Goal: Task Accomplishment & Management: Complete application form

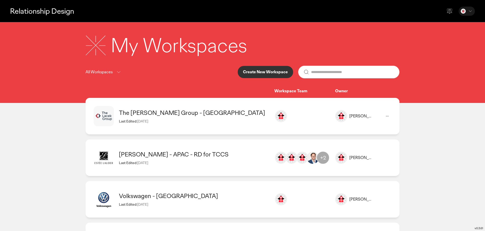
click at [252, 72] on p "Create New Workspace" at bounding box center [265, 72] width 45 height 4
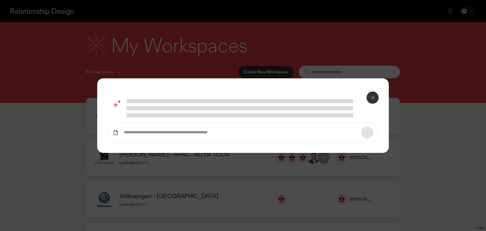
click at [198, 132] on input "text" at bounding box center [240, 132] width 233 height 5
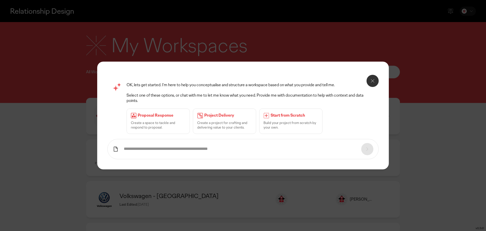
click at [265, 115] on icon at bounding box center [267, 116] width 6 height 6
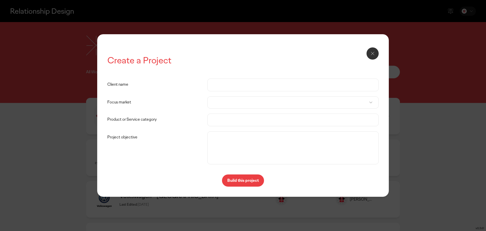
click at [242, 85] on input "Client name" at bounding box center [293, 85] width 161 height 12
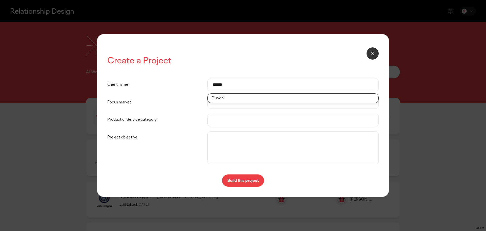
click at [235, 100] on li "Dunkin'" at bounding box center [293, 97] width 171 height 9
type input "*******"
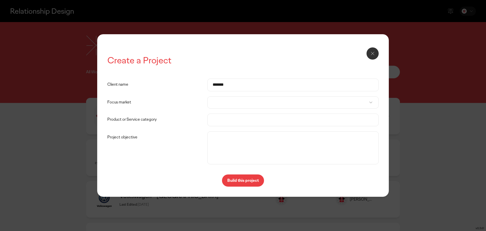
click at [231, 102] on div at bounding box center [292, 102] width 171 height 12
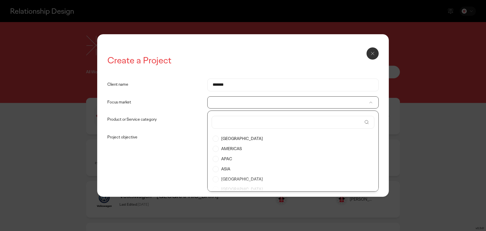
click at [225, 147] on label "AMERICAS" at bounding box center [293, 149] width 161 height 10
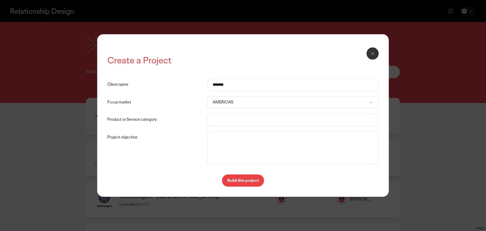
click at [227, 119] on input "Product or Service category" at bounding box center [293, 120] width 161 height 12
type input "*"
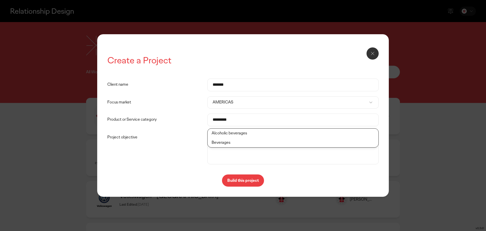
type input "*********"
click at [220, 142] on li "Beverages" at bounding box center [293, 142] width 171 height 9
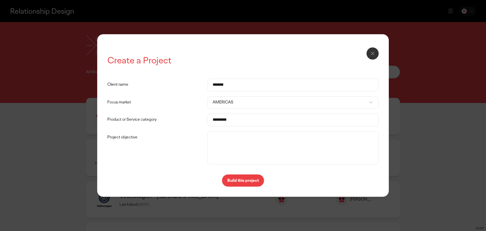
click at [221, 141] on textarea "Project objective" at bounding box center [293, 147] width 169 height 30
type textarea "*"
click at [220, 138] on textarea "Project objective" at bounding box center [293, 147] width 169 height 30
type textarea "**********"
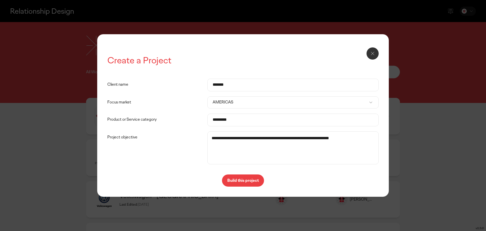
click at [243, 180] on p "Build this project" at bounding box center [242, 180] width 31 height 4
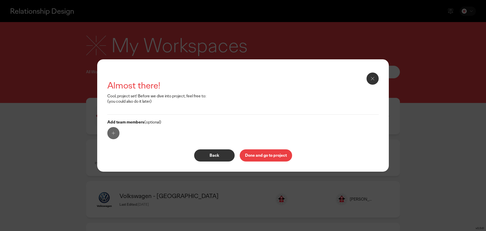
click at [262, 156] on p "Done and go to project" at bounding box center [266, 155] width 42 height 4
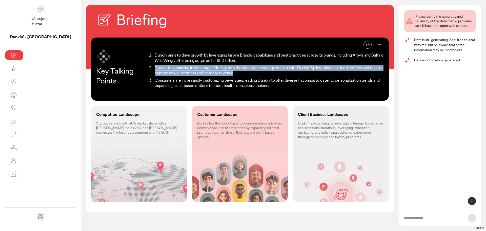
drag, startPoint x: 131, startPoint y: 72, endPoint x: 102, endPoint y: 67, distance: 29.6
click at [153, 67] on li "Dunkin' is expanding its beverage offerings into the alcoholic beverage market …" at bounding box center [268, 70] width 231 height 11
copy li "Dunkin' is expanding its beverage offerings into the alcoholic beverage market …"
click at [379, 45] on icon at bounding box center [380, 45] width 6 height 6
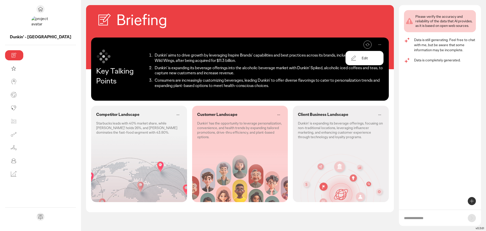
click at [365, 57] on p "Edit" at bounding box center [365, 58] width 6 height 5
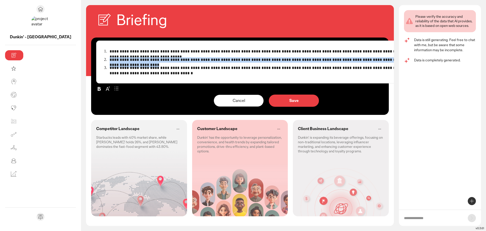
drag, startPoint x: 371, startPoint y: 61, endPoint x: 47, endPoint y: 59, distance: 323.8
click at [96, 59] on div "**********" at bounding box center [266, 62] width 340 height 43
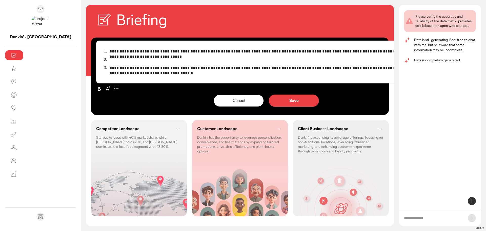
click at [219, 99] on p "Cancel" at bounding box center [239, 101] width 40 height 4
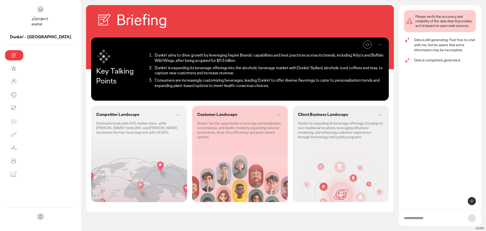
click at [367, 42] on button "Re-generate" at bounding box center [368, 45] width 8 height 8
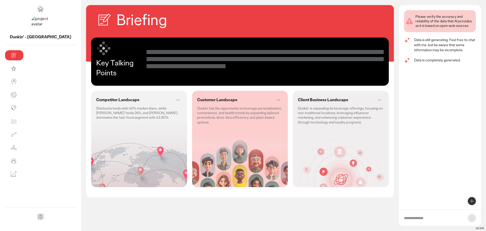
click at [118, 116] on div "Competitor Landscape Starbucks leads with 40% market share, while Dunkin' holds…" at bounding box center [139, 108] width 96 height 34
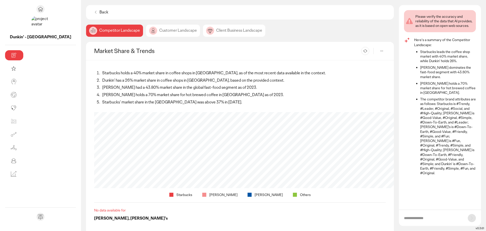
click at [135, 188] on div "Starbucks [PERSON_NAME] Others" at bounding box center [240, 154] width 292 height 85
click at [146, 32] on div "Customer Landscape" at bounding box center [173, 31] width 54 height 12
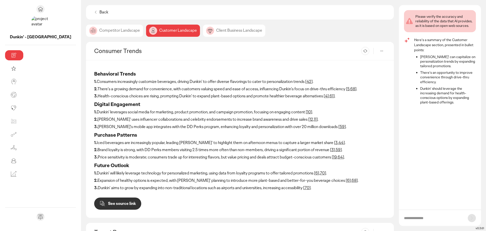
click at [203, 30] on div "Client Business Landscape" at bounding box center [234, 31] width 62 height 12
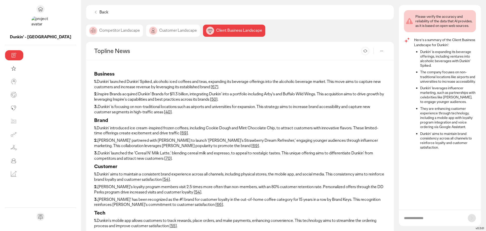
click at [146, 30] on div "Customer Landscape" at bounding box center [173, 31] width 54 height 12
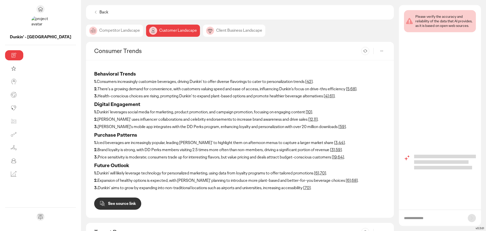
click at [86, 29] on div "Competitor Landscape" at bounding box center [114, 31] width 57 height 12
